Goal: Download file/media

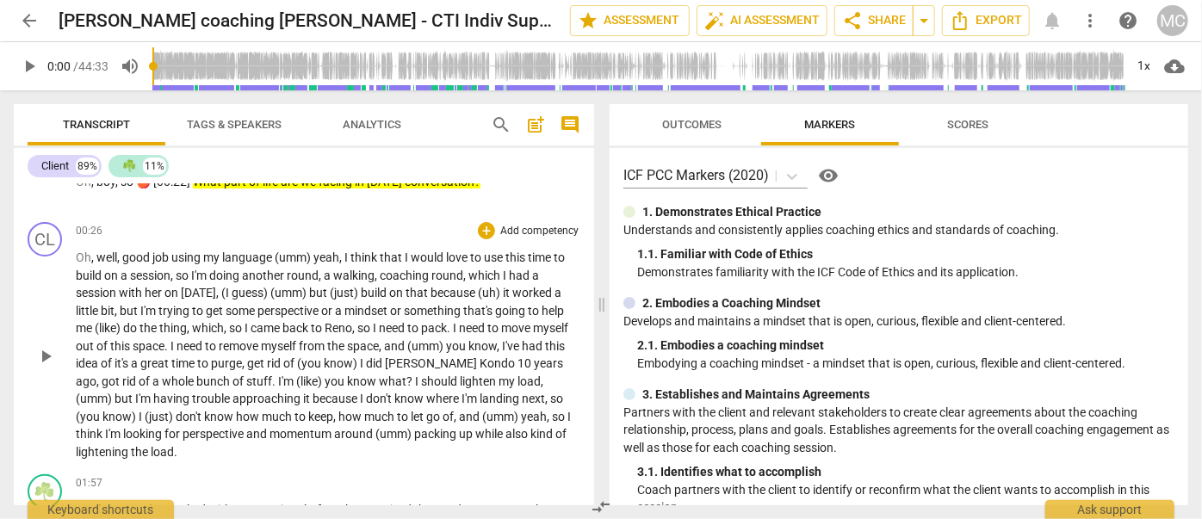
scroll to position [234, 0]
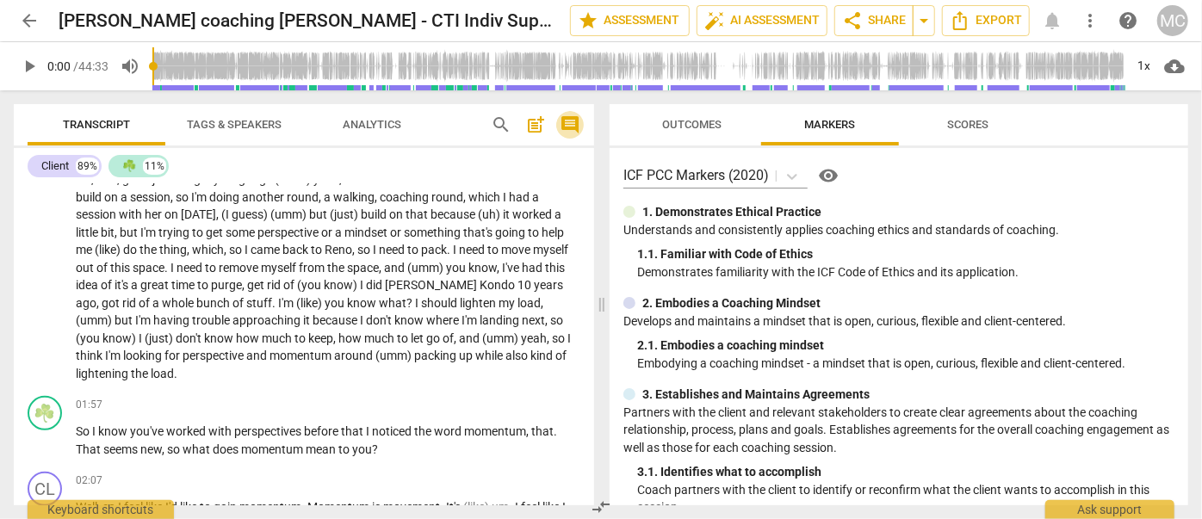
click at [565, 119] on span "comment" at bounding box center [570, 125] width 21 height 21
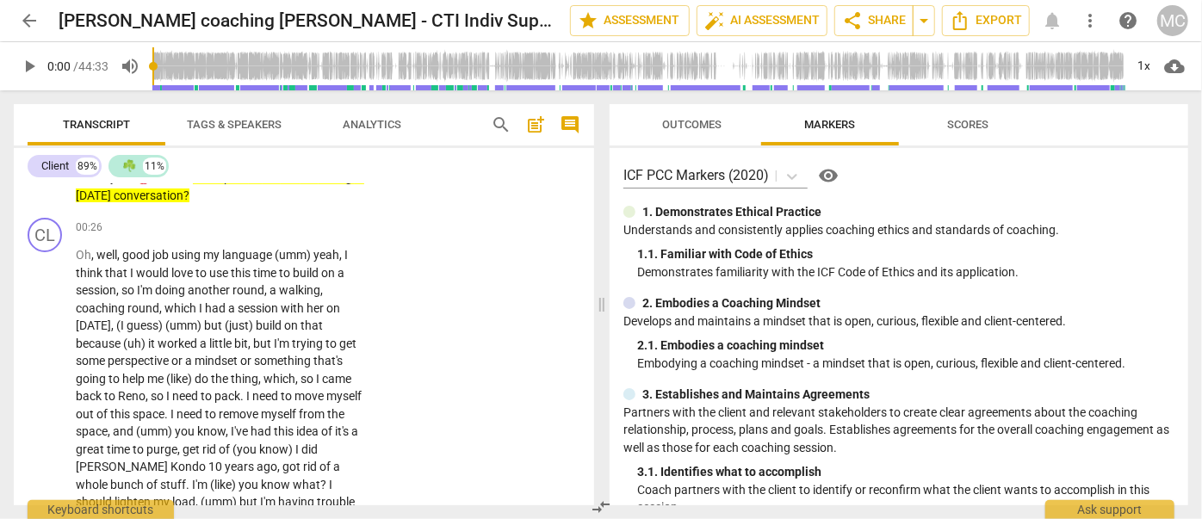
scroll to position [284, 0]
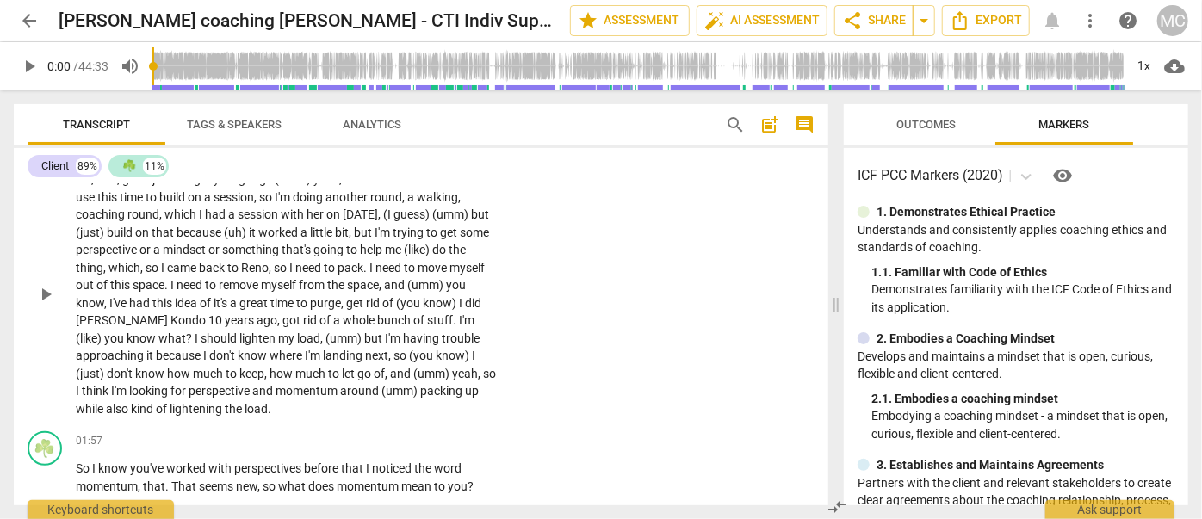
drag, startPoint x: 760, startPoint y: 301, endPoint x: 611, endPoint y: 303, distance: 148.1
click at [841, 309] on span at bounding box center [836, 304] width 10 height 429
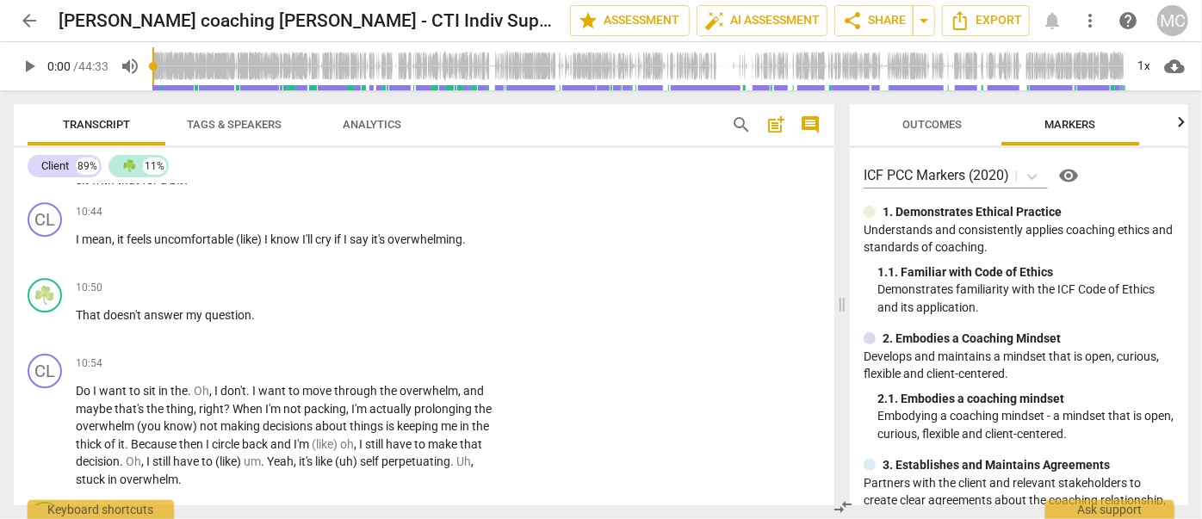
scroll to position [2700, 0]
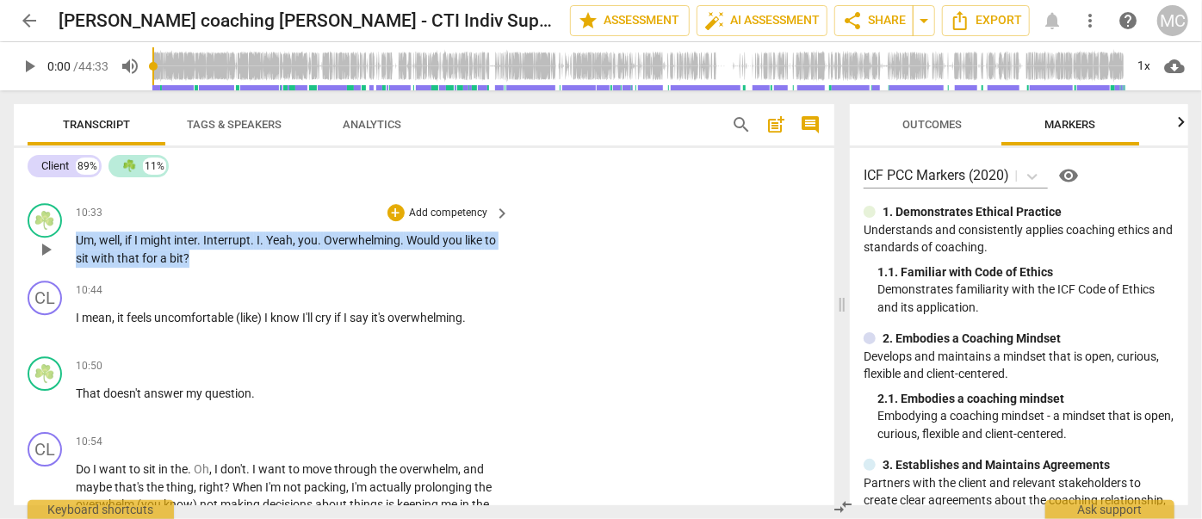
drag, startPoint x: 195, startPoint y: 251, endPoint x: 71, endPoint y: 237, distance: 124.9
click at [71, 237] on div "☘️ play_arrow pause 10:33 + Add competency keyboard_arrow_right Um , well , if …" at bounding box center [424, 235] width 821 height 78
click at [160, 251] on span "a" at bounding box center [164, 258] width 9 height 14
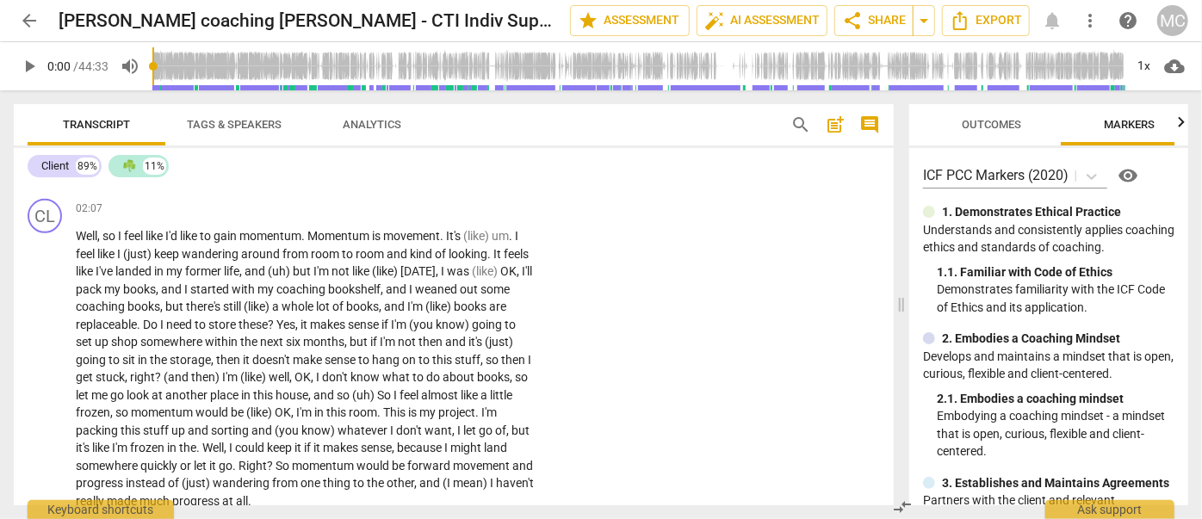
scroll to position [531, 0]
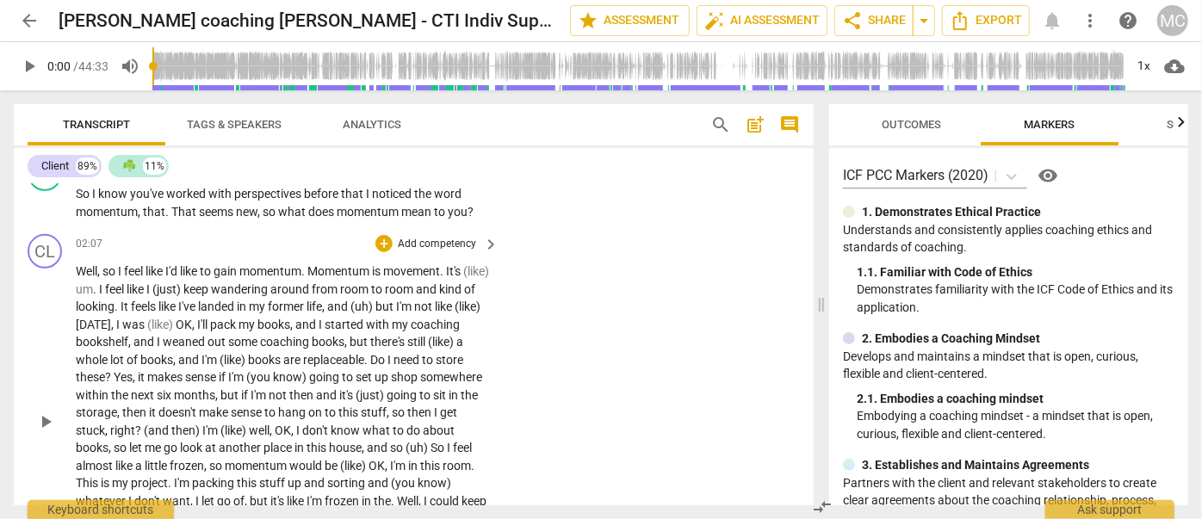
drag, startPoint x: 845, startPoint y: 303, endPoint x: 824, endPoint y: 298, distance: 21.3
click at [824, 298] on span at bounding box center [821, 304] width 10 height 429
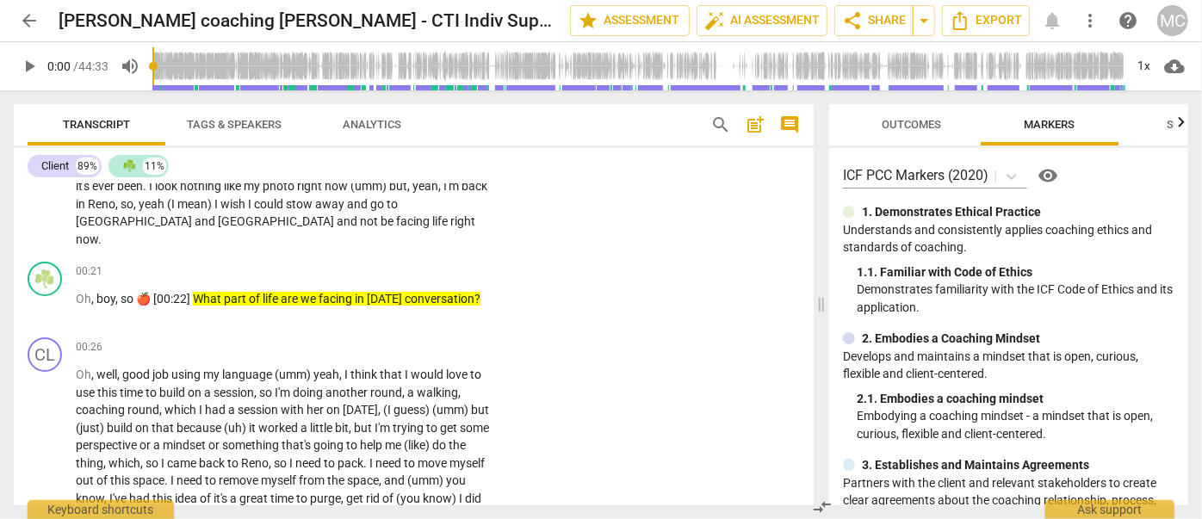
scroll to position [0, 0]
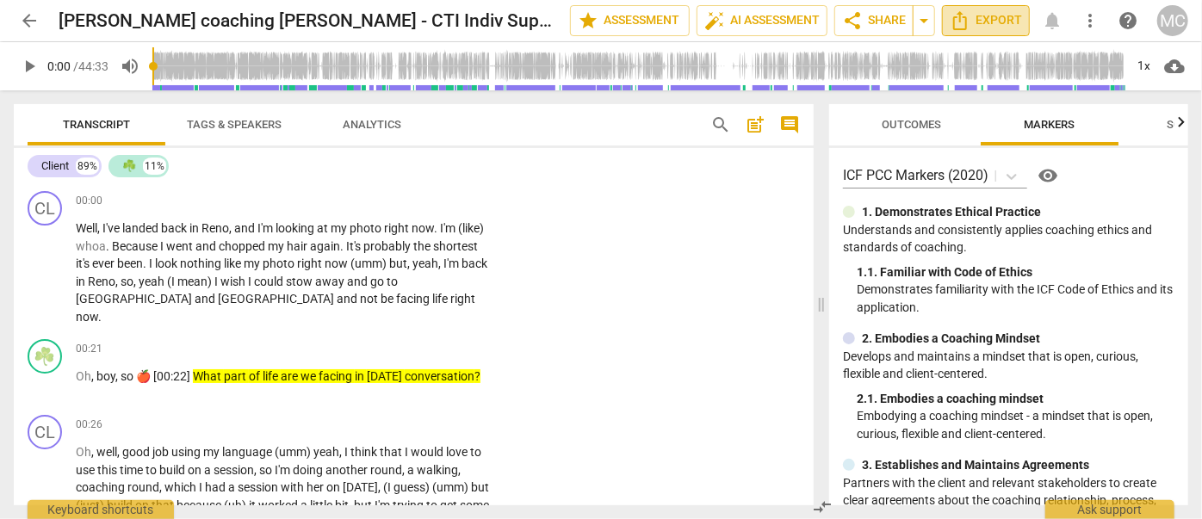
click at [996, 21] on span "Export" at bounding box center [986, 20] width 72 height 21
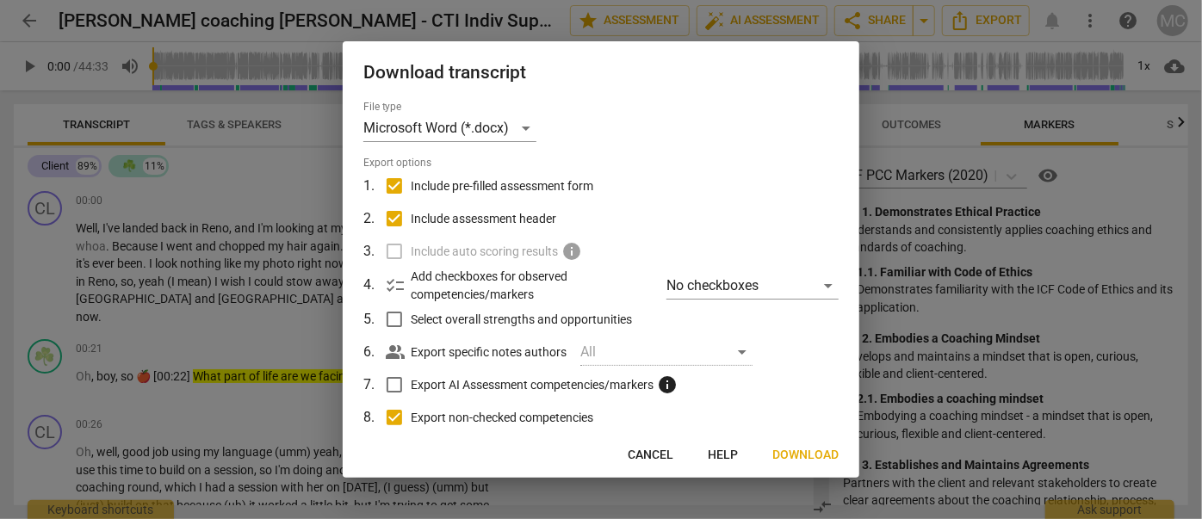
click at [829, 458] on span "Download" at bounding box center [806, 455] width 66 height 17
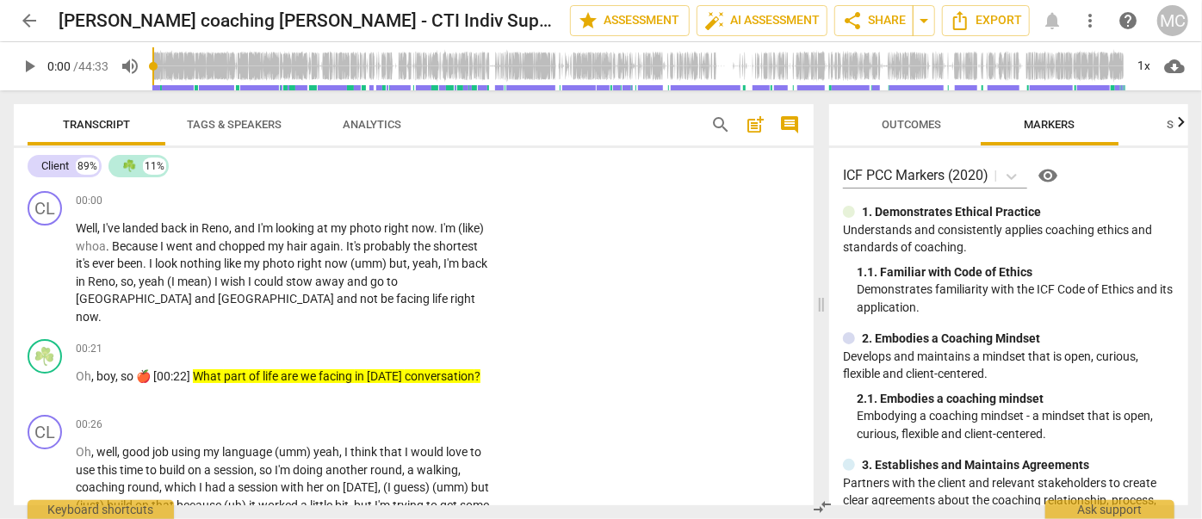
click at [11, 260] on div "Transcript Tags & Speakers Analytics search post_add comment Client 89% ☘️ 11% …" at bounding box center [410, 304] width 821 height 429
click at [238, 109] on button "Tags & Speakers" at bounding box center [234, 124] width 138 height 41
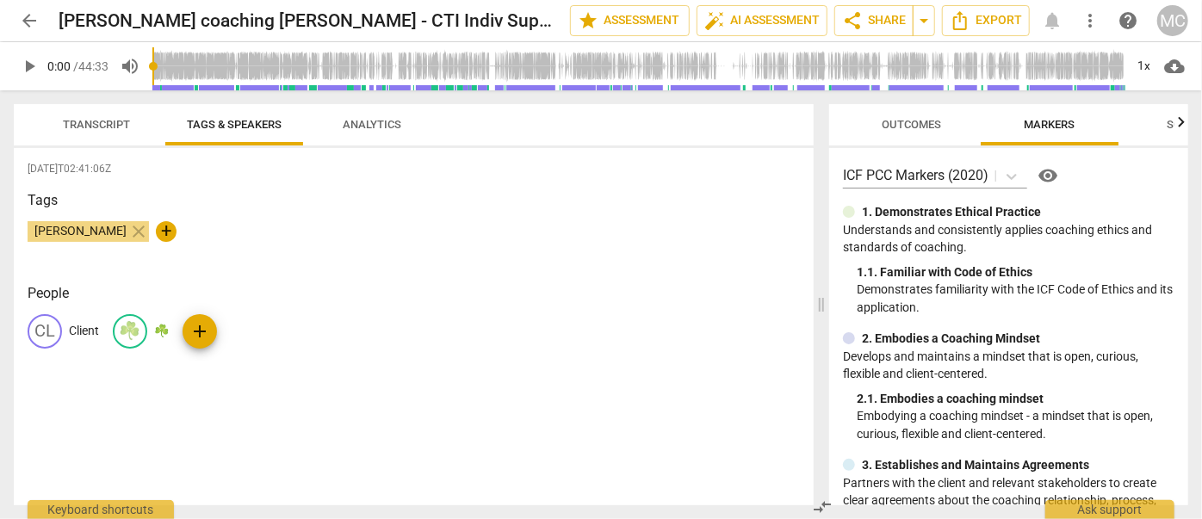
click at [173, 332] on div "CL Client ☘️ ☘️ add" at bounding box center [414, 338] width 773 height 48
click at [166, 332] on p "☘️" at bounding box center [161, 331] width 15 height 18
type input "Coach"
drag, startPoint x: 74, startPoint y: 126, endPoint x: 223, endPoint y: 284, distance: 217.5
click at [74, 126] on span "Transcript" at bounding box center [96, 124] width 67 height 13
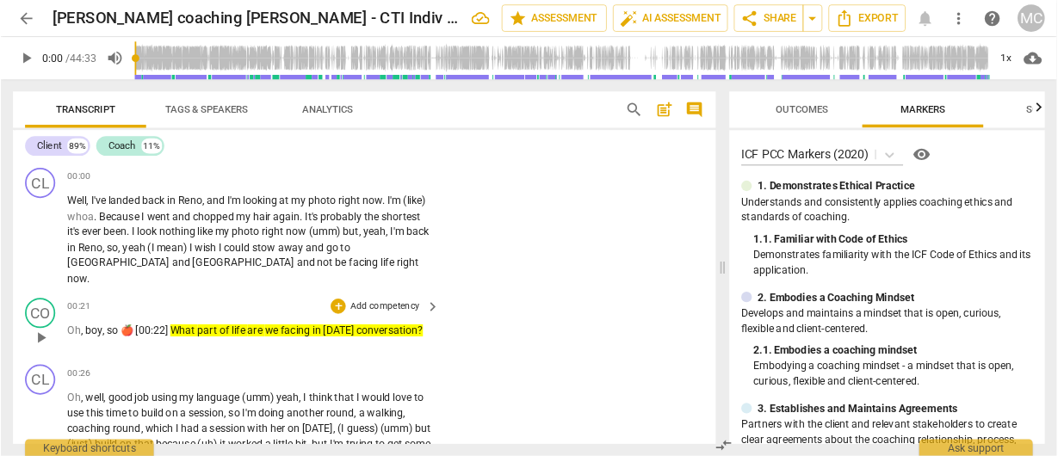
scroll to position [78, 0]
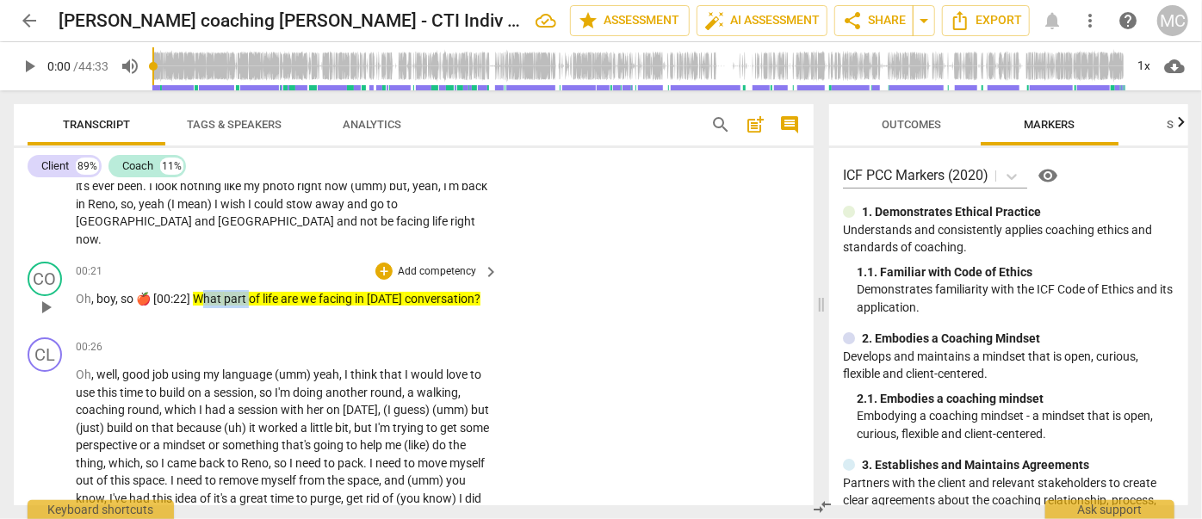
drag, startPoint x: 227, startPoint y: 284, endPoint x: 250, endPoint y: 282, distance: 22.5
click at [250, 290] on p "Oh , boy , so 🍎 [00:22] What part of life are we facing in [DATE] conversation ?" at bounding box center [283, 299] width 414 height 18
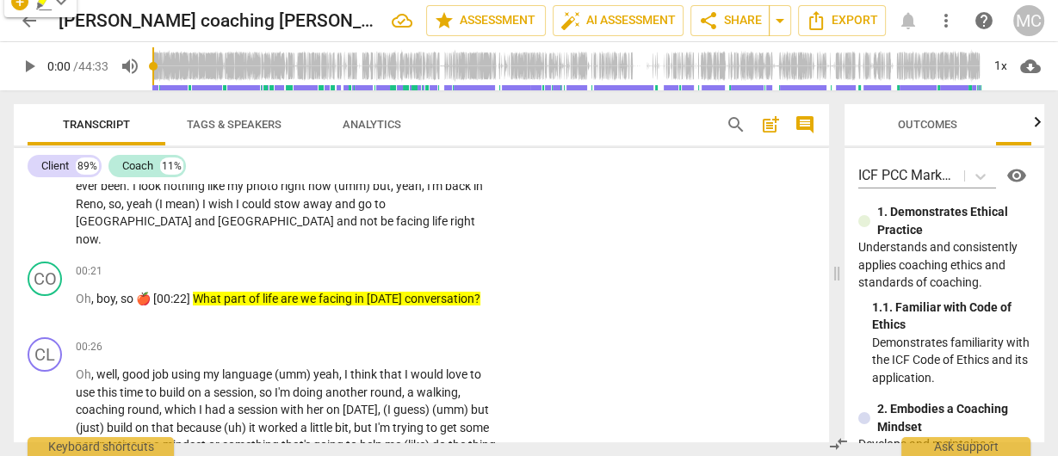
scroll to position [69, 0]
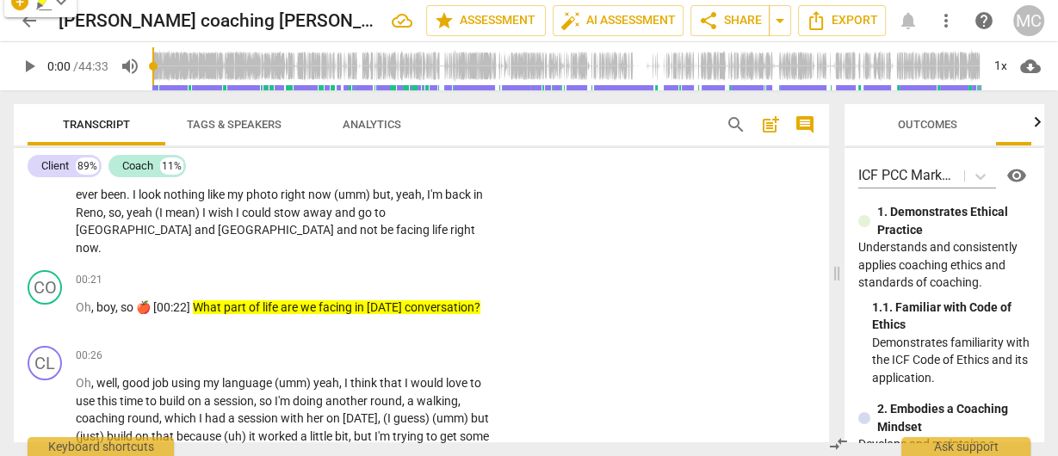
drag, startPoint x: 674, startPoint y: 270, endPoint x: 887, endPoint y: 286, distance: 214.2
click at [842, 286] on span at bounding box center [837, 273] width 10 height 366
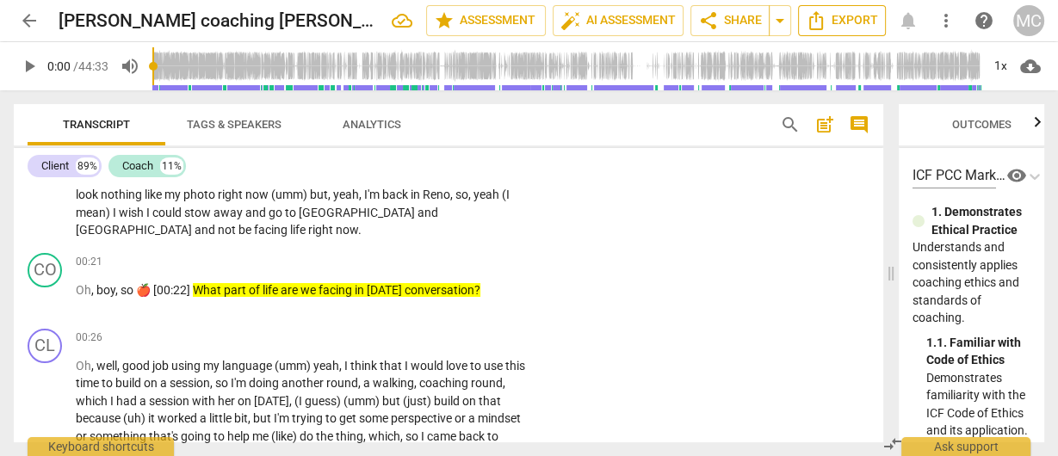
click at [849, 31] on button "Export" at bounding box center [842, 20] width 88 height 31
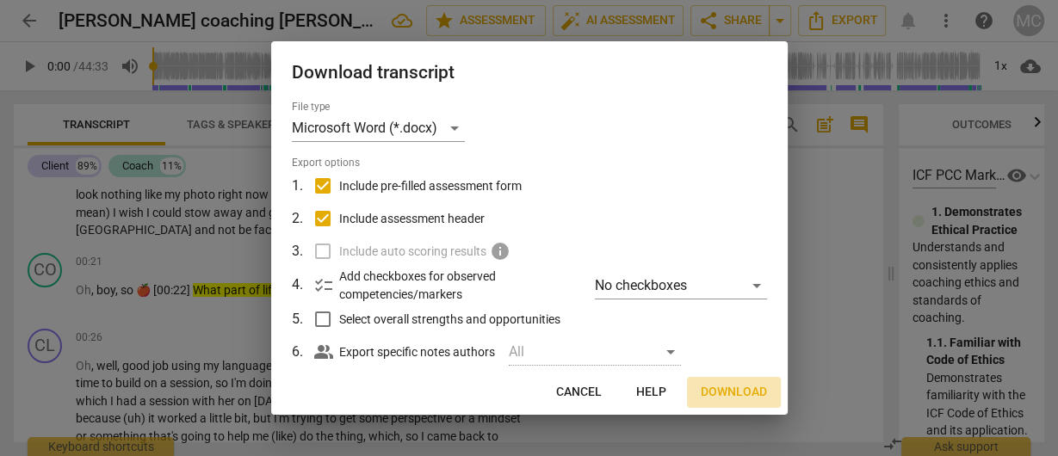
click at [739, 407] on button "Download" at bounding box center [734, 392] width 94 height 31
